Goal: Task Accomplishment & Management: Complete application form

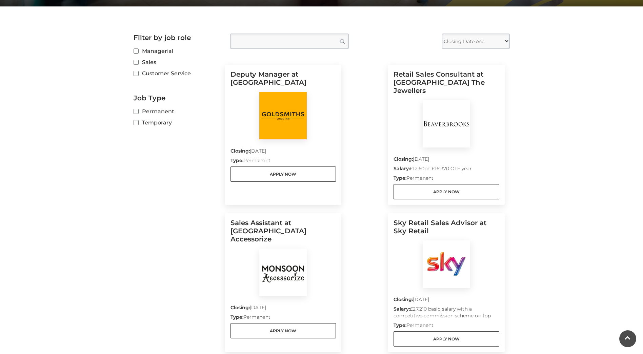
scroll to position [163, 0]
click at [322, 323] on link "Apply Now" at bounding box center [284, 330] width 106 height 15
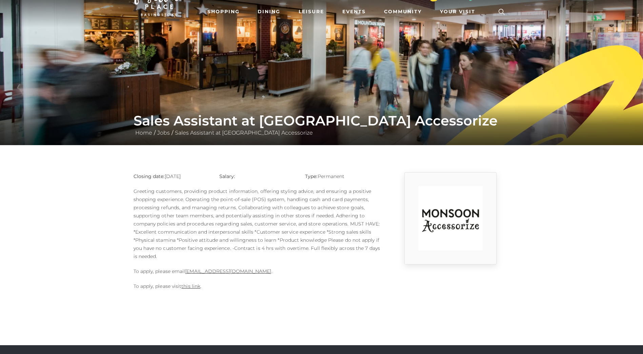
scroll to position [25, 0]
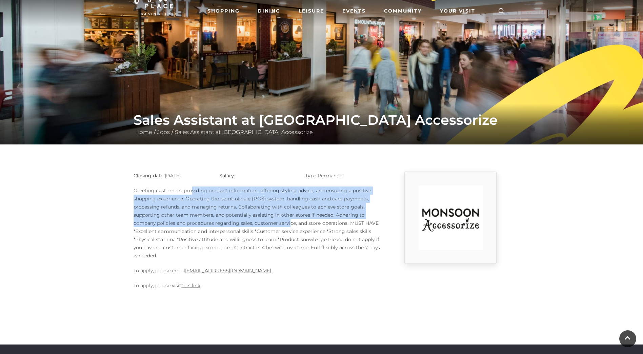
drag, startPoint x: 190, startPoint y: 194, endPoint x: 289, endPoint y: 222, distance: 102.3
click at [289, 222] on p "Greeting customers, providing product information, offering styling advice, and…" at bounding box center [258, 223] width 248 height 73
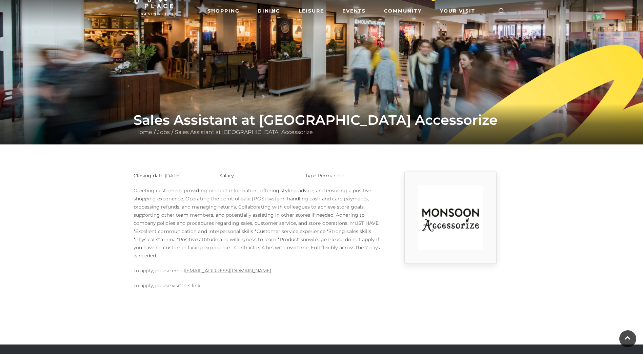
click at [196, 284] on link "this link" at bounding box center [190, 285] width 19 height 6
